Goal: Transaction & Acquisition: Purchase product/service

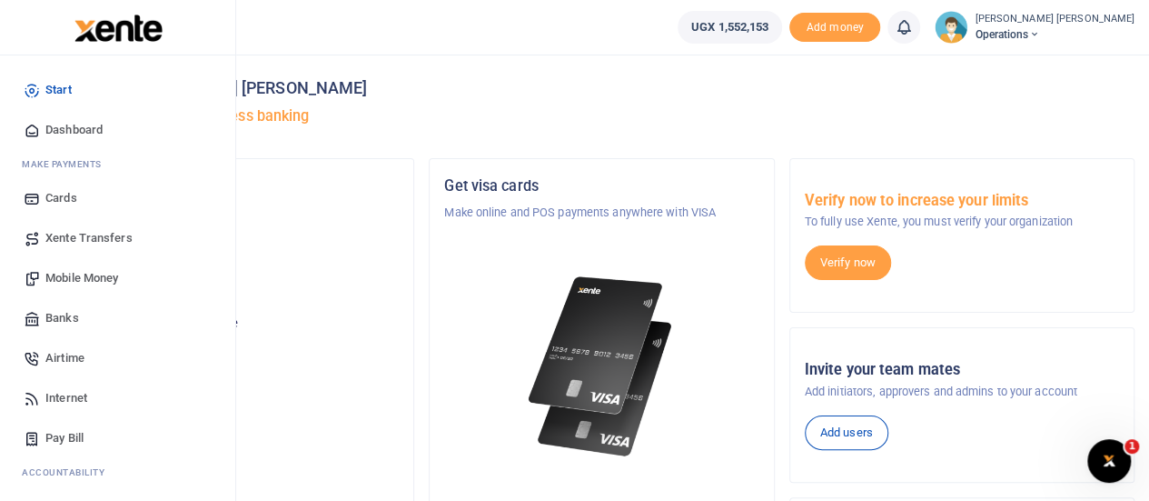
click at [65, 275] on span "Mobile Money" at bounding box center [81, 278] width 73 height 18
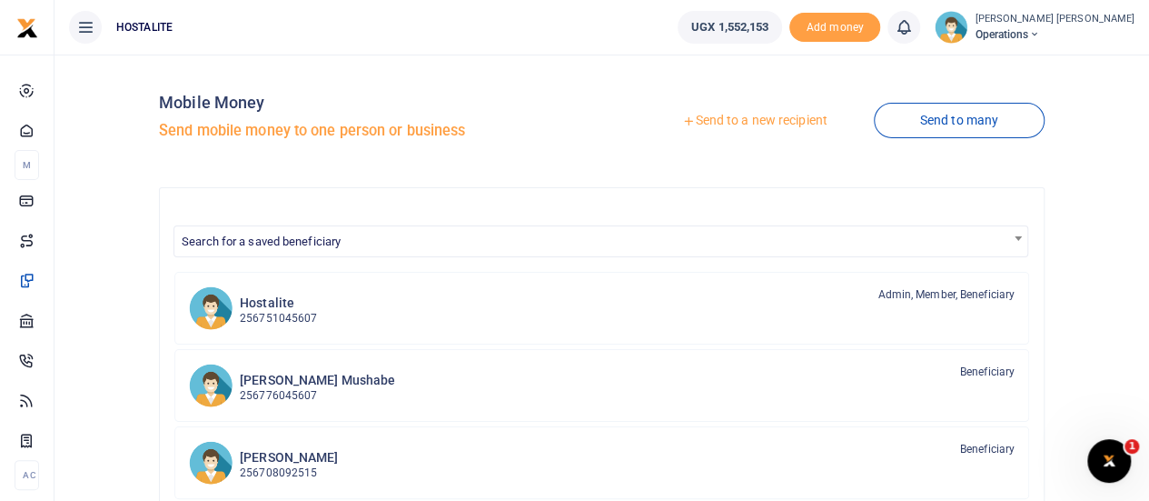
click at [714, 110] on link "Send to a new recipient" at bounding box center [754, 120] width 237 height 33
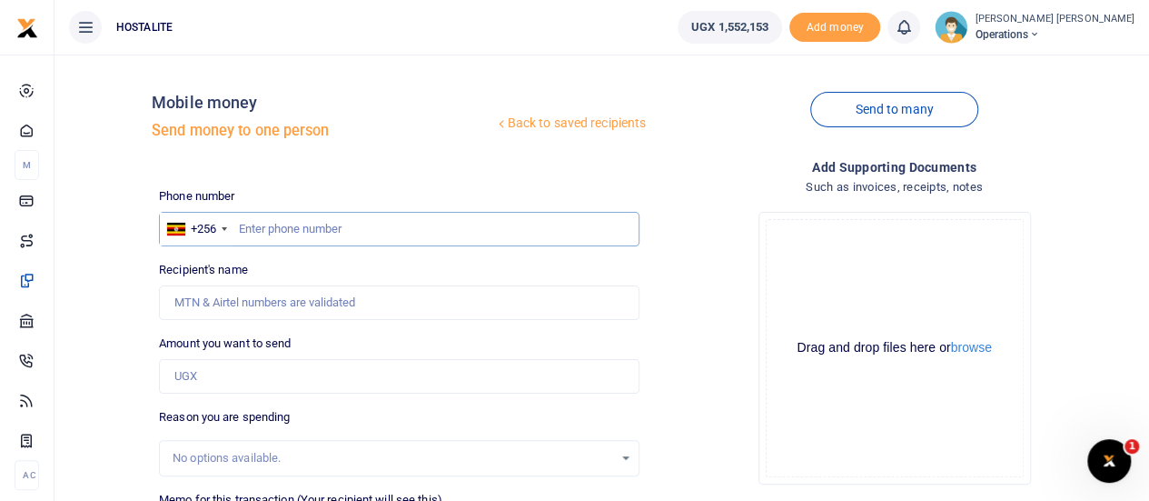
click at [271, 226] on input "text" at bounding box center [399, 229] width 481 height 35
paste input "0772925121"
type input "0772925121"
type input "Swaibu Kirunda"
type input "0772925121"
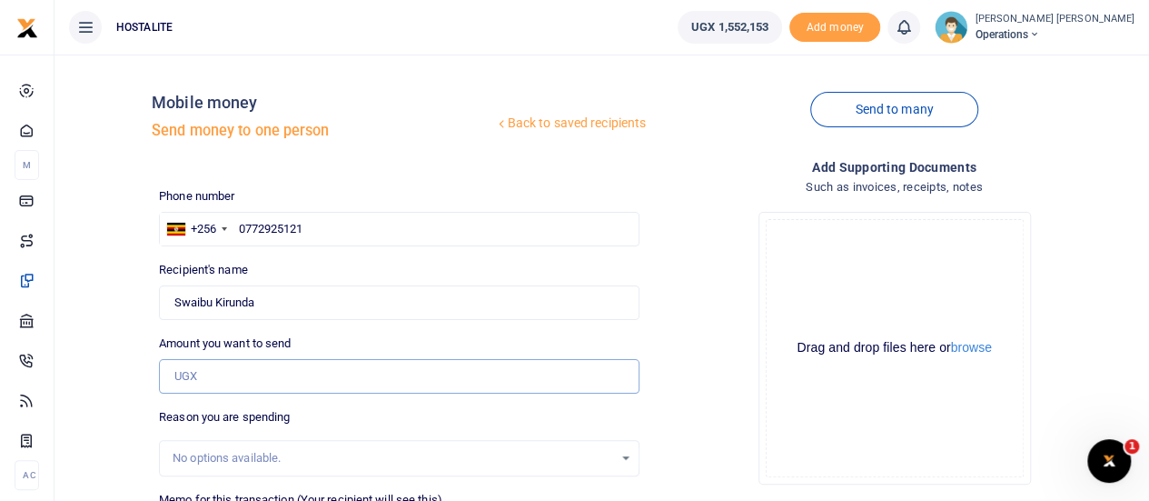
click at [221, 372] on input "Amount you want to send" at bounding box center [399, 376] width 481 height 35
type input "855,000"
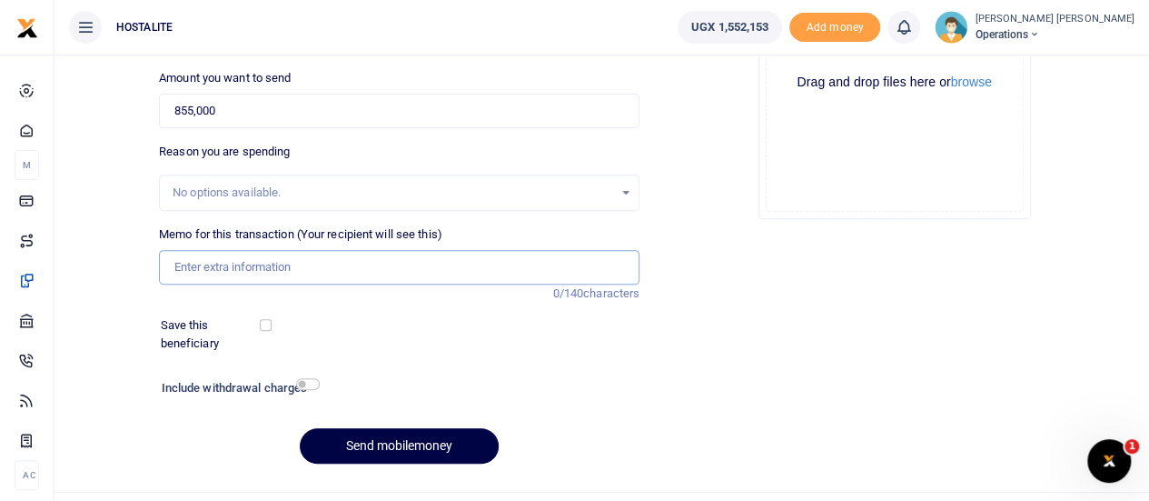
scroll to position [281, 0]
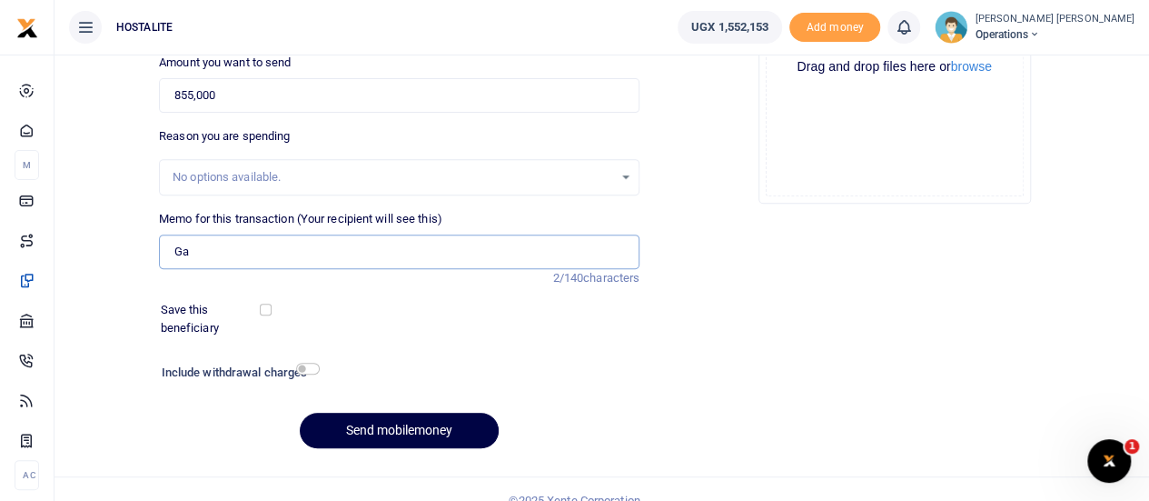
type input "G"
type input "Motorvehicle repair"
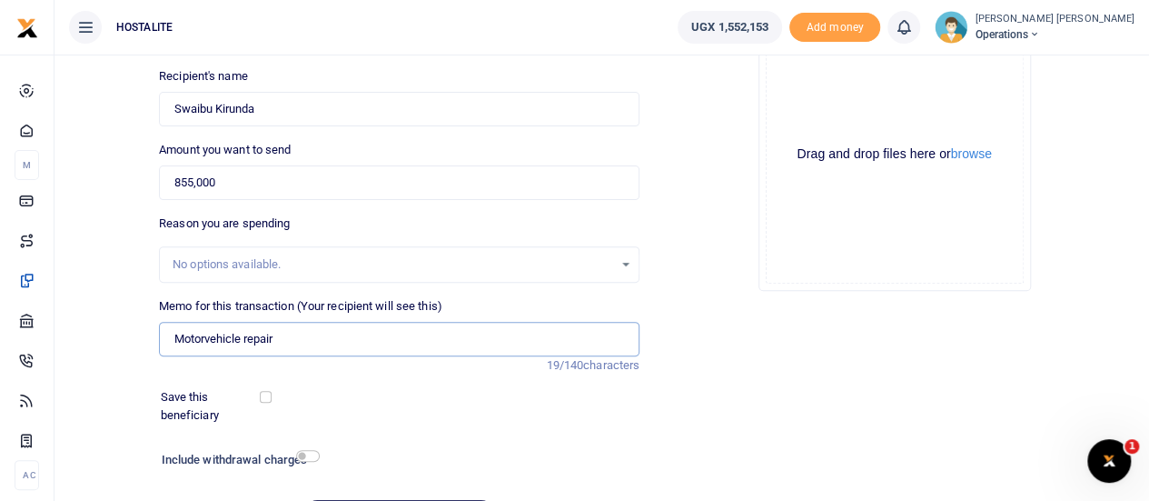
scroll to position [302, 0]
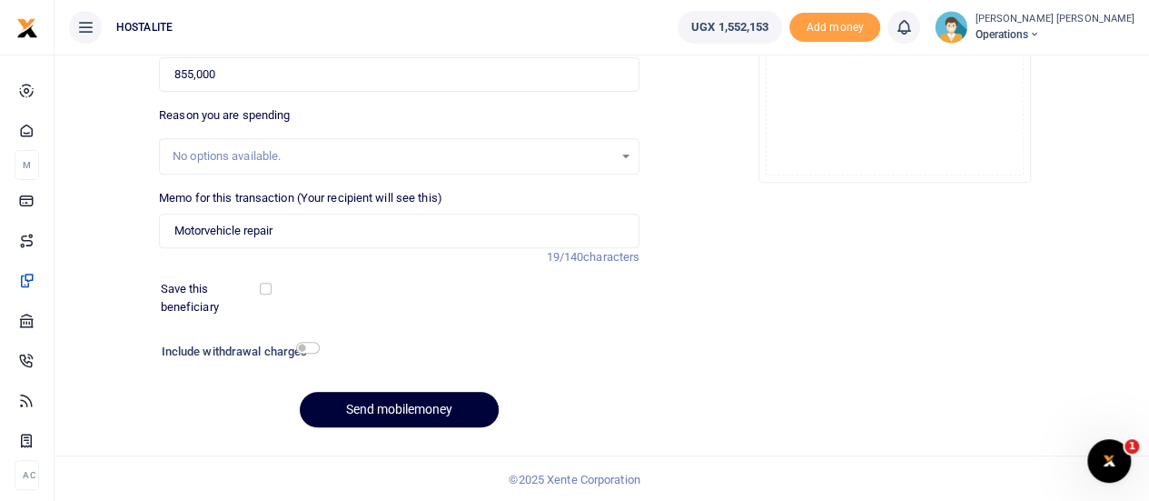
click at [403, 413] on button "Send mobilemoney" at bounding box center [399, 409] width 199 height 35
click at [383, 404] on button "Send mobilemoney" at bounding box center [399, 409] width 199 height 35
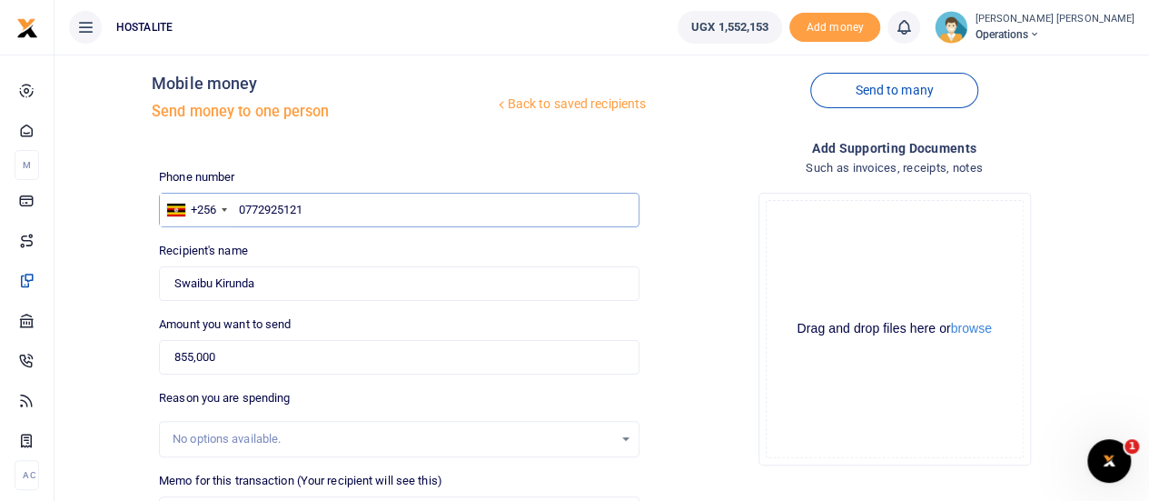
scroll to position [0, 0]
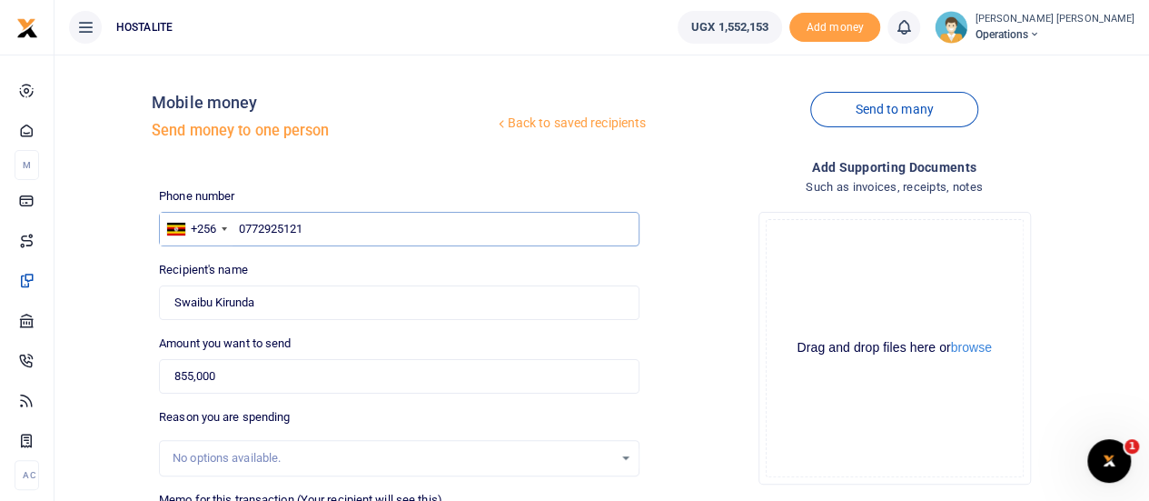
click at [239, 229] on input "0772925121" at bounding box center [399, 229] width 481 height 35
type input "00772925121"
type input "0772925121"
type input "Swaibu Kirunda"
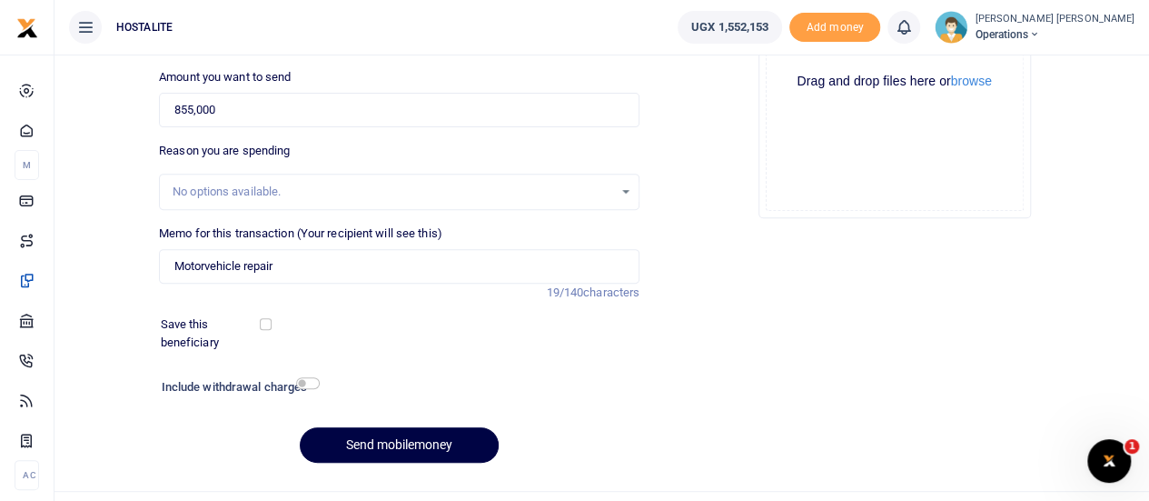
scroll to position [263, 0]
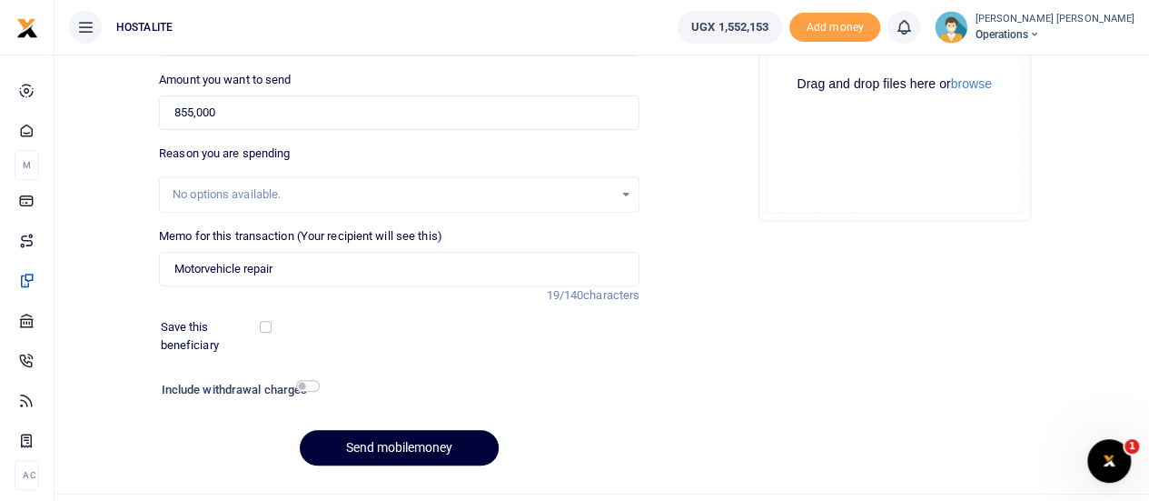
click at [431, 450] on button "Send mobilemoney" at bounding box center [399, 447] width 199 height 35
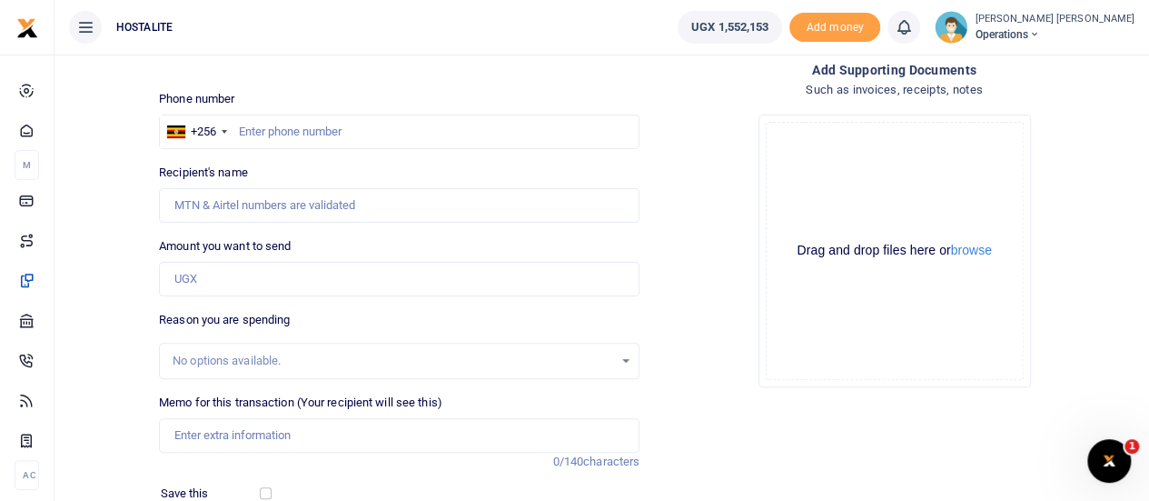
scroll to position [94, 0]
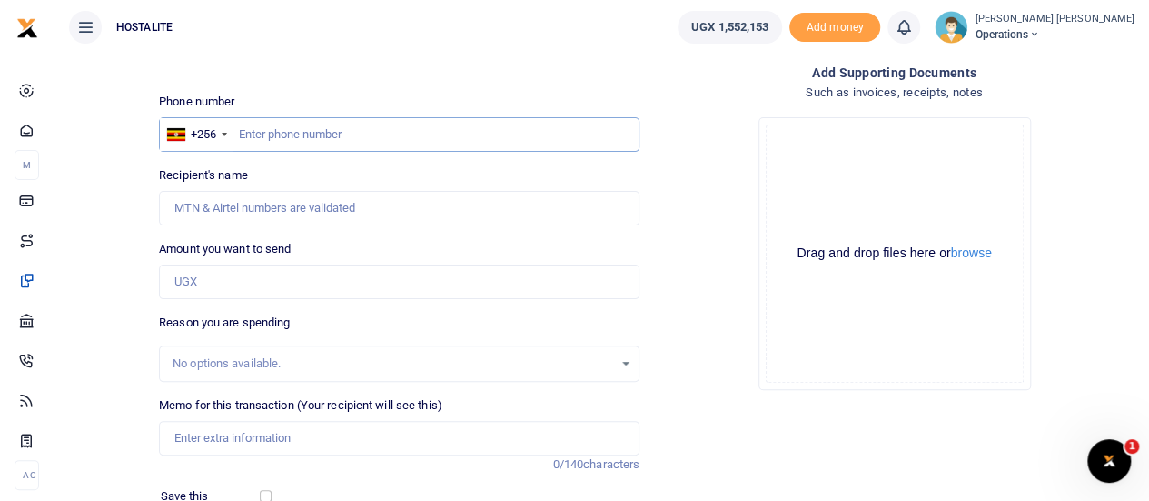
click at [308, 130] on input "text" at bounding box center [399, 134] width 481 height 35
type input "0704530575"
type input "Dickson Mushabe"
type input "0704530575"
click at [238, 275] on input "Amount you want to send" at bounding box center [399, 281] width 481 height 35
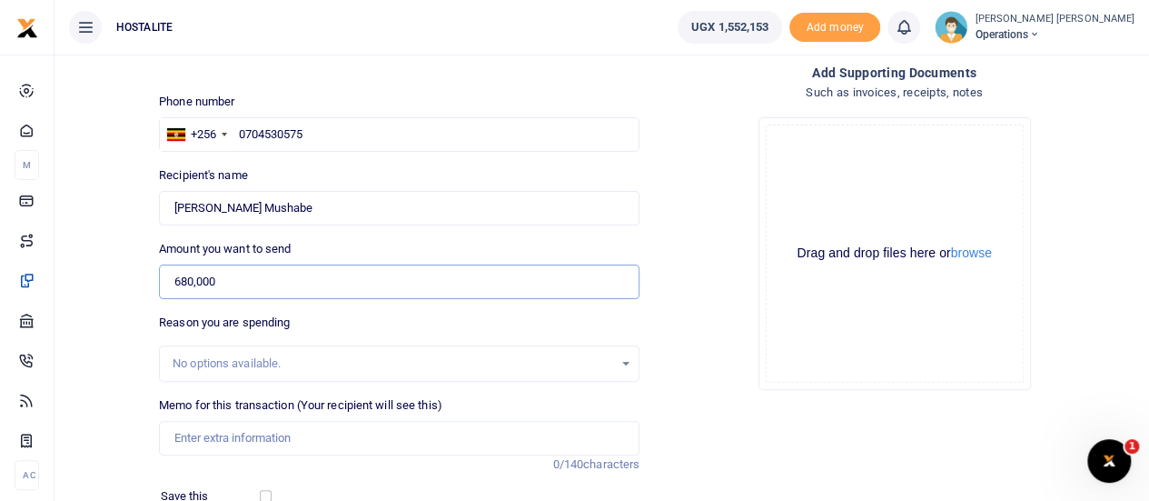
type input "680,000"
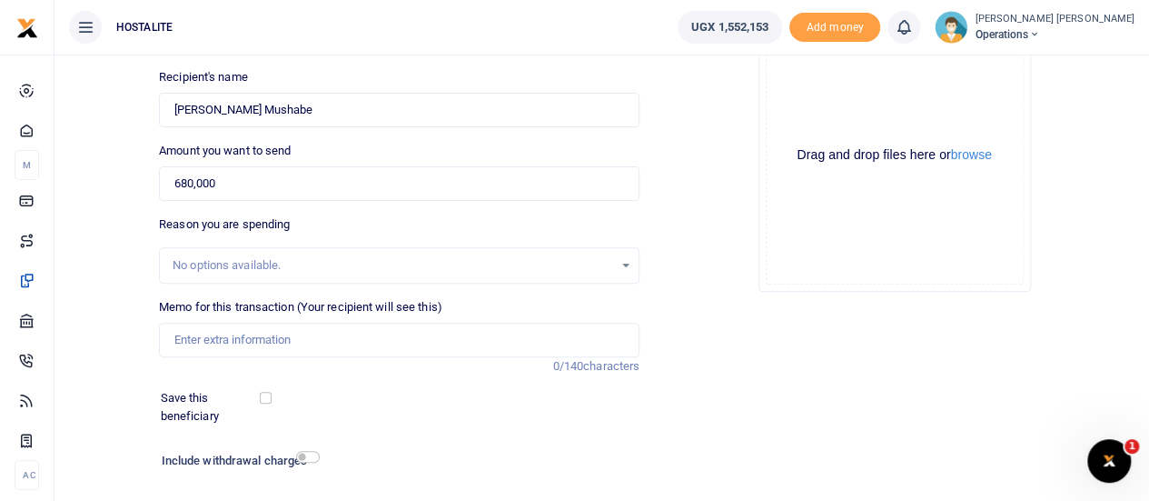
scroll to position [191, 0]
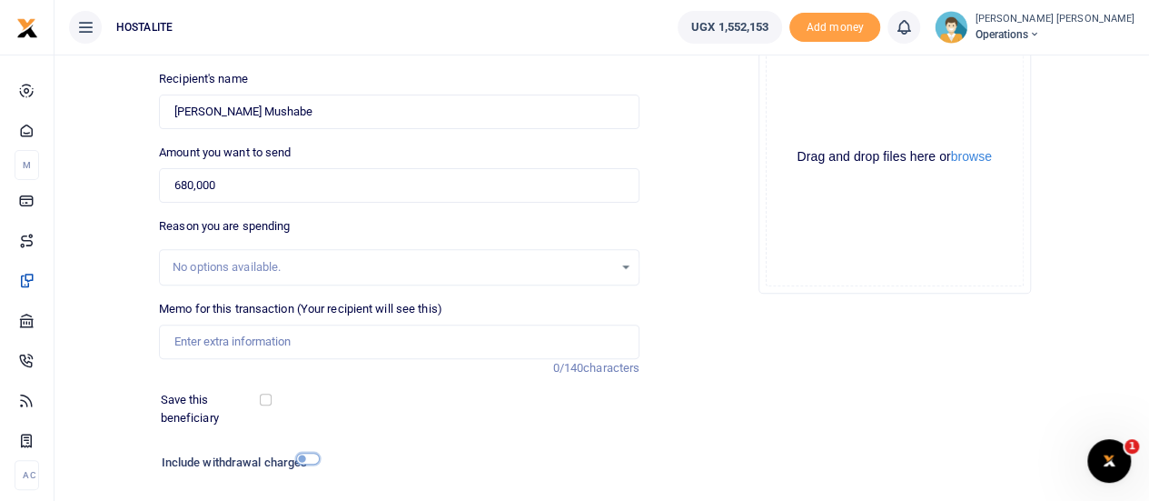
click at [303, 457] on input "checkbox" at bounding box center [308, 458] width 24 height 12
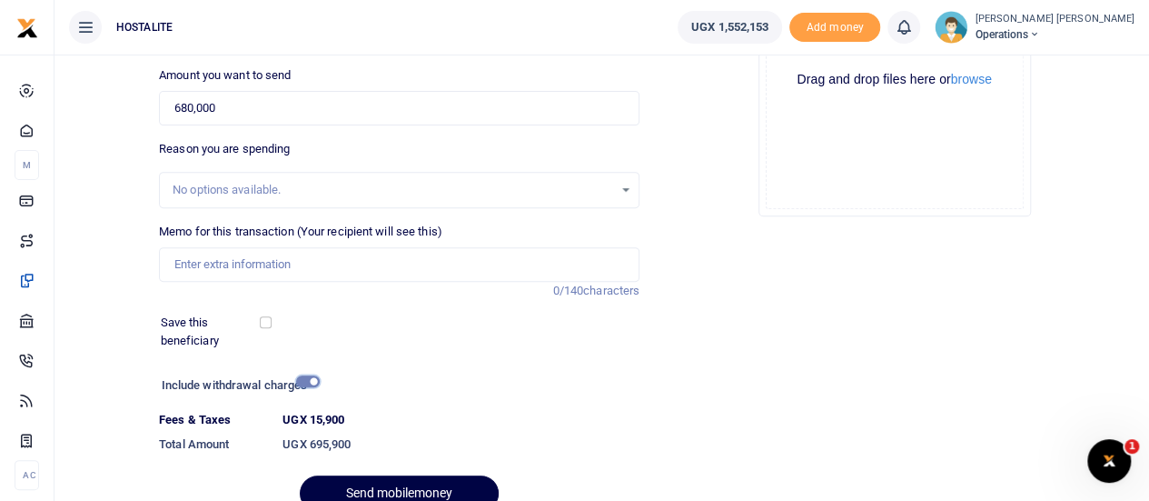
scroll to position [278, 0]
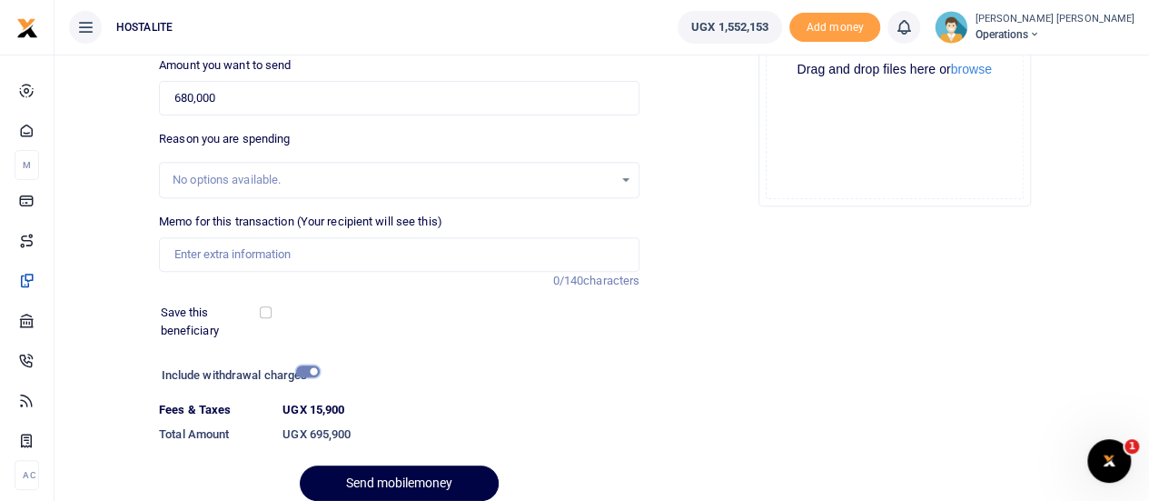
click at [314, 366] on input "checkbox" at bounding box center [308, 371] width 24 height 12
checkbox input "false"
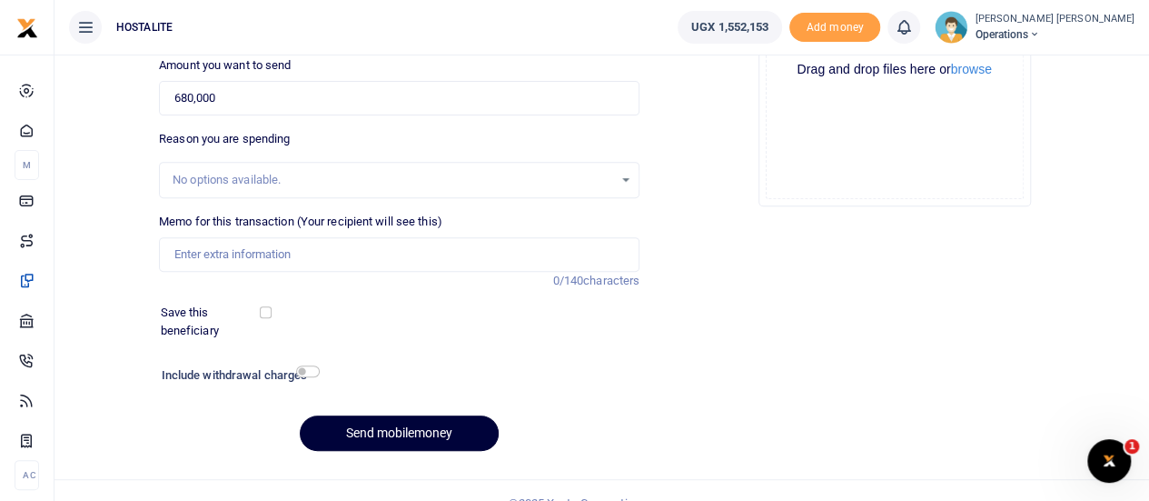
click at [414, 426] on button "Send mobilemoney" at bounding box center [399, 432] width 199 height 35
click at [358, 258] on input "Memo for this transaction (Your recipient will see this)" at bounding box center [399, 254] width 481 height 35
type input "office expenses"
click at [409, 421] on button "Send mobilemoney" at bounding box center [399, 432] width 199 height 35
